Goal: Information Seeking & Learning: Learn about a topic

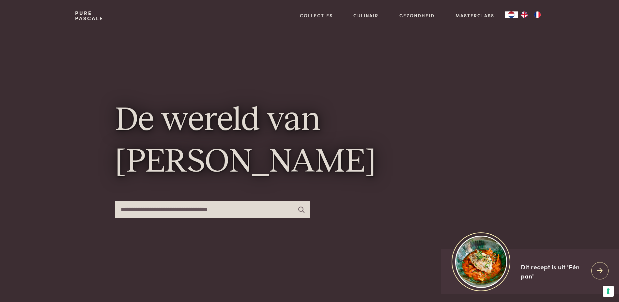
click at [538, 14] on img "FR" at bounding box center [538, 14] width 8 height 7
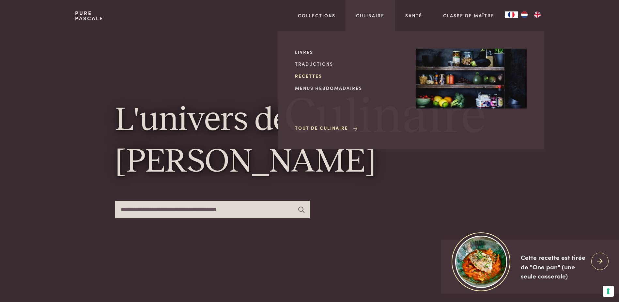
click at [305, 77] on link "Recettes" at bounding box center [350, 75] width 111 height 7
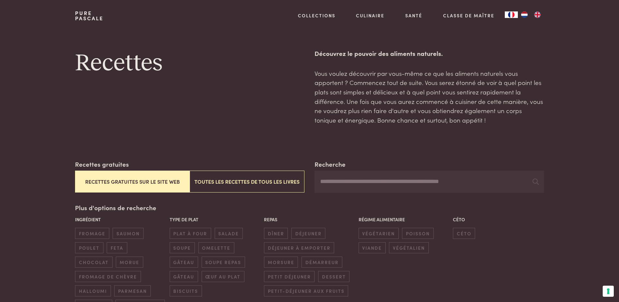
click at [137, 181] on button "Recettes gratuites sur le site web" at bounding box center [132, 181] width 115 height 22
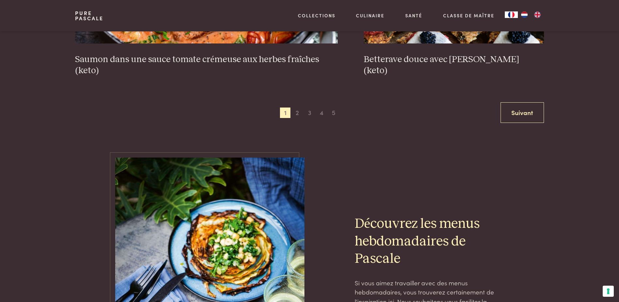
scroll to position [1270, 0]
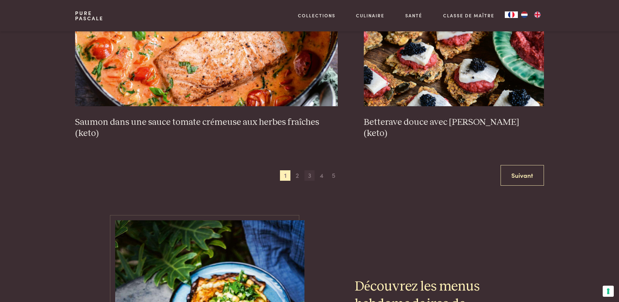
click at [310, 177] on span "3" at bounding box center [310, 175] width 10 height 10
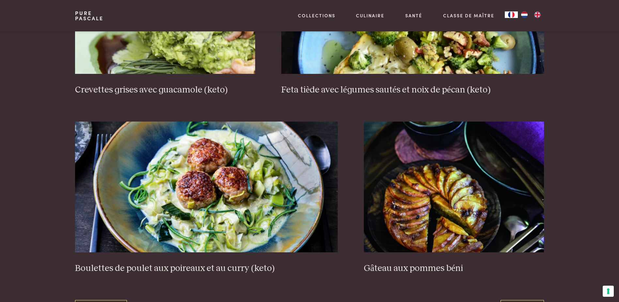
scroll to position [1172, 0]
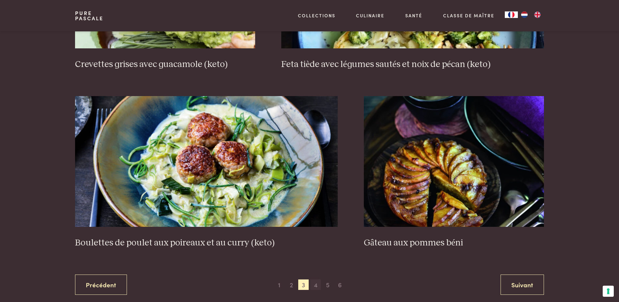
click at [317, 284] on span "4" at bounding box center [316, 284] width 10 height 10
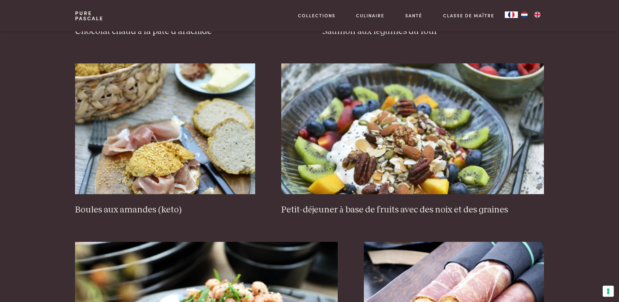
scroll to position [1008, 0]
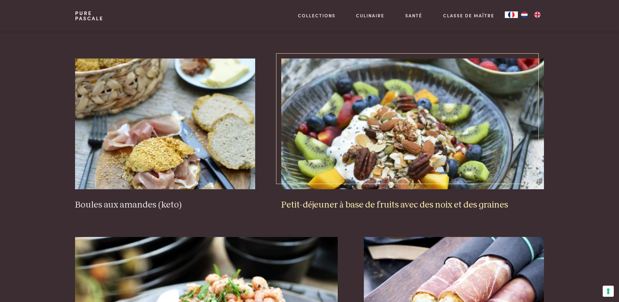
click at [409, 156] on img at bounding box center [412, 123] width 263 height 131
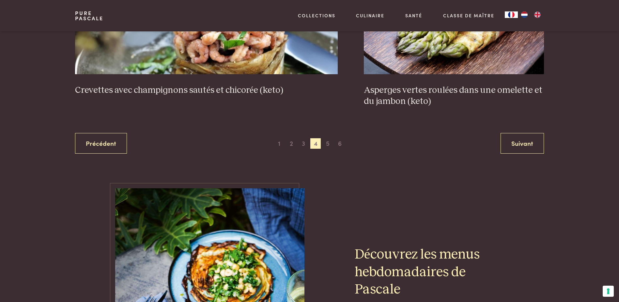
scroll to position [1302, 0]
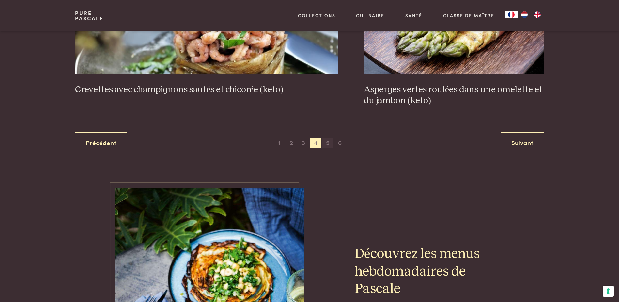
click at [330, 141] on span "5" at bounding box center [328, 142] width 10 height 10
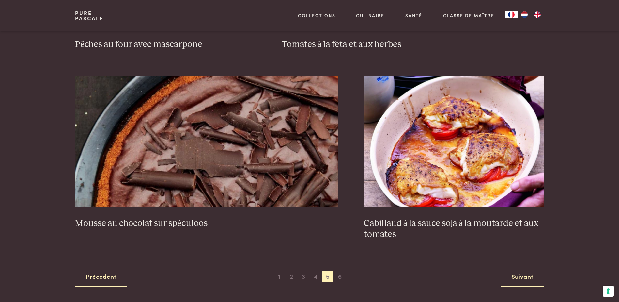
scroll to position [1172, 0]
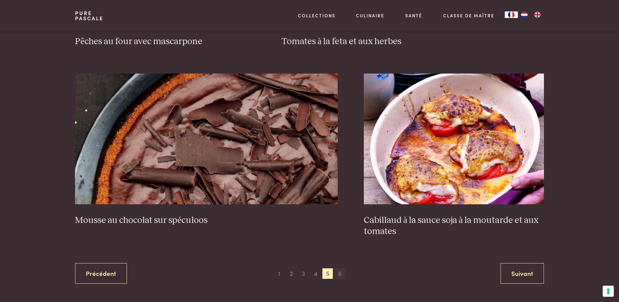
click at [340, 272] on span "6" at bounding box center [340, 273] width 10 height 10
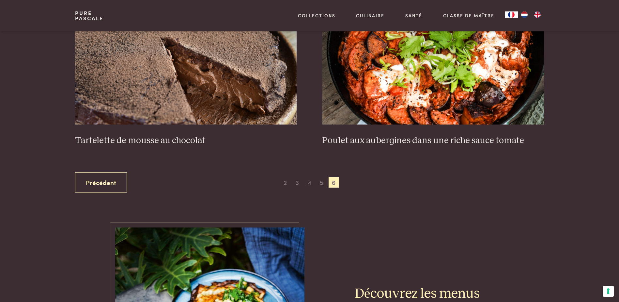
scroll to position [355, 0]
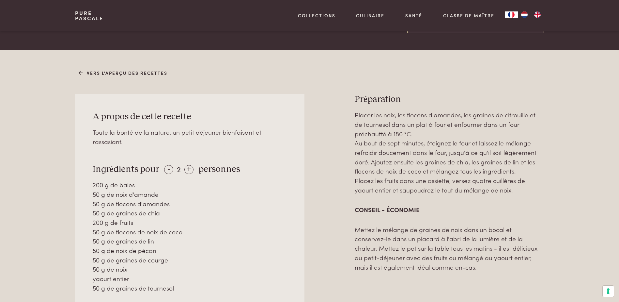
scroll to position [261, 0]
